Goal: Task Accomplishment & Management: Complete application form

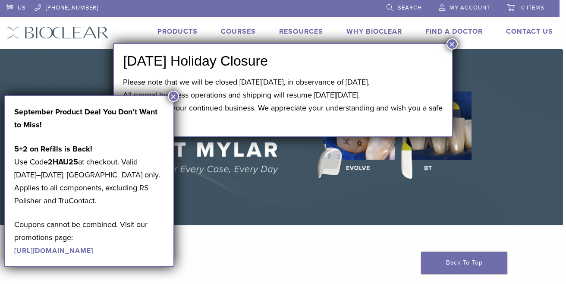
click at [174, 95] on button "×" at bounding box center [173, 96] width 11 height 11
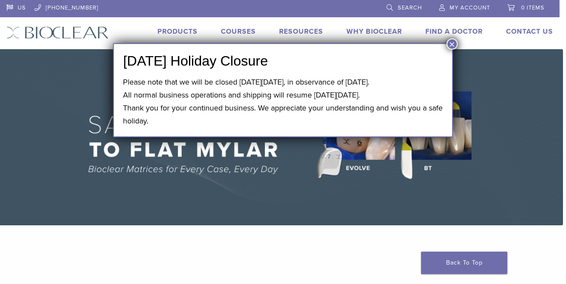
click at [449, 47] on button "×" at bounding box center [452, 43] width 11 height 11
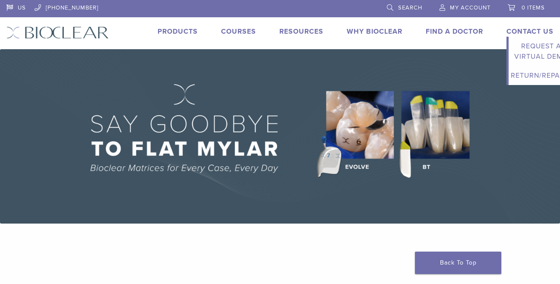
click at [523, 27] on li "Contact Us Expand child menu Request a Virtual Demo Return/Repairs" at bounding box center [529, 31] width 47 height 10
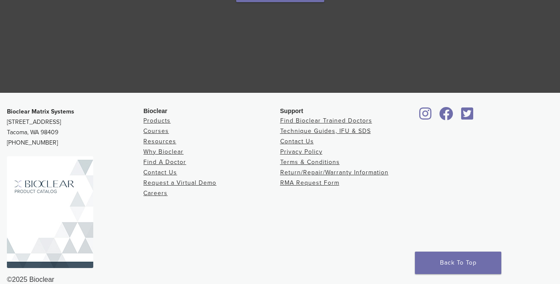
scroll to position [1656, 0]
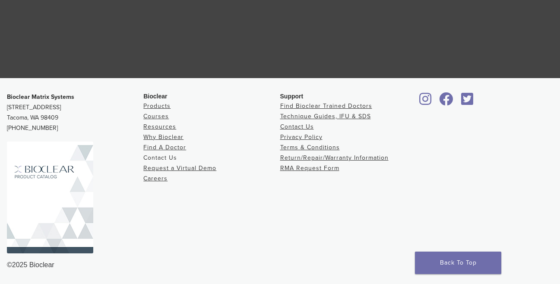
click at [172, 157] on link "Contact Us" at bounding box center [160, 157] width 34 height 7
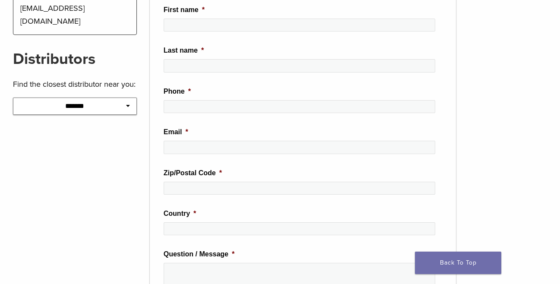
scroll to position [345, 0]
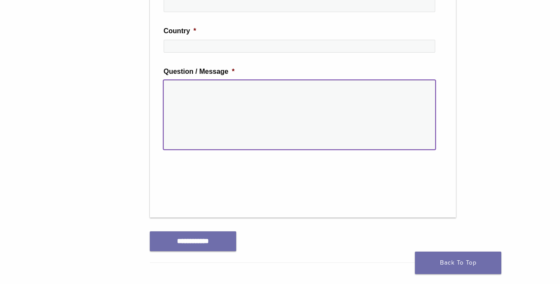
click at [206, 98] on textarea "Question / Message *" at bounding box center [299, 114] width 271 height 69
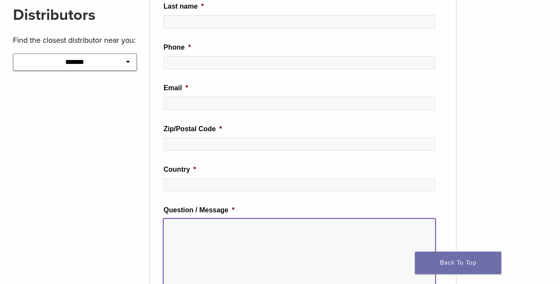
scroll to position [0, 0]
